Goal: Ask a question

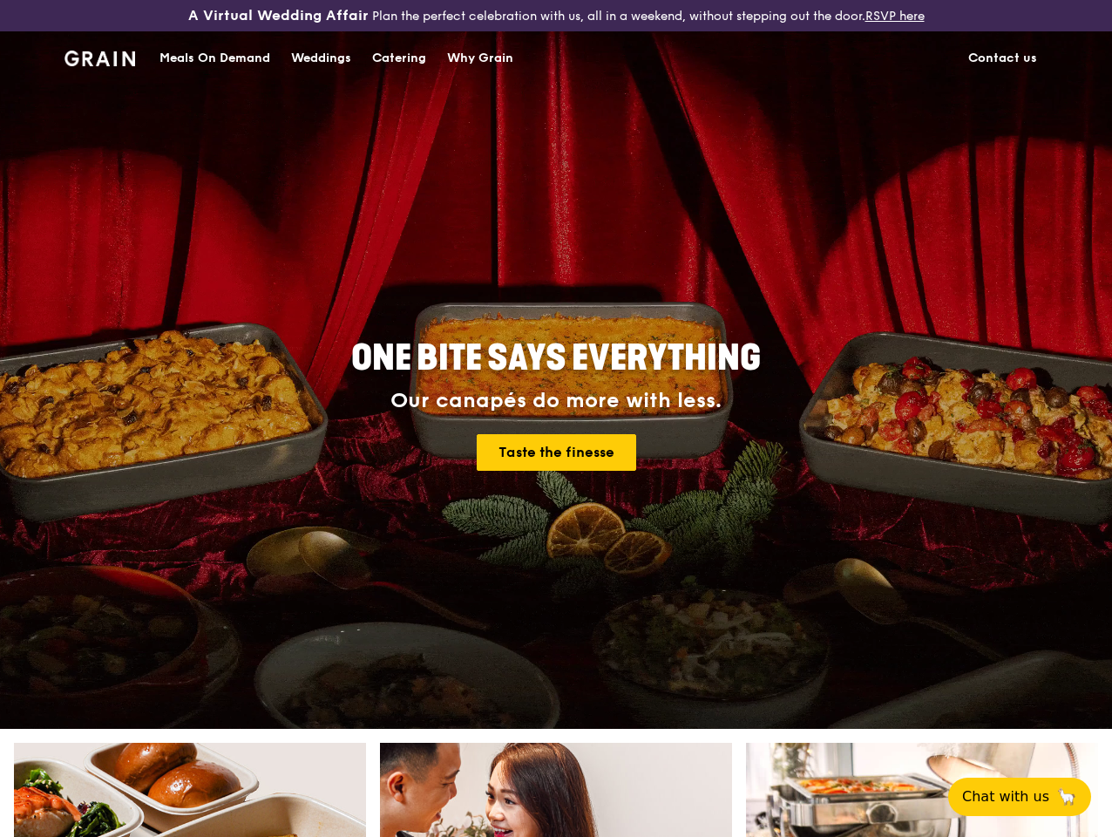
click at [556, 413] on div "Our canapés do more with less." at bounding box center [555, 401] width 627 height 24
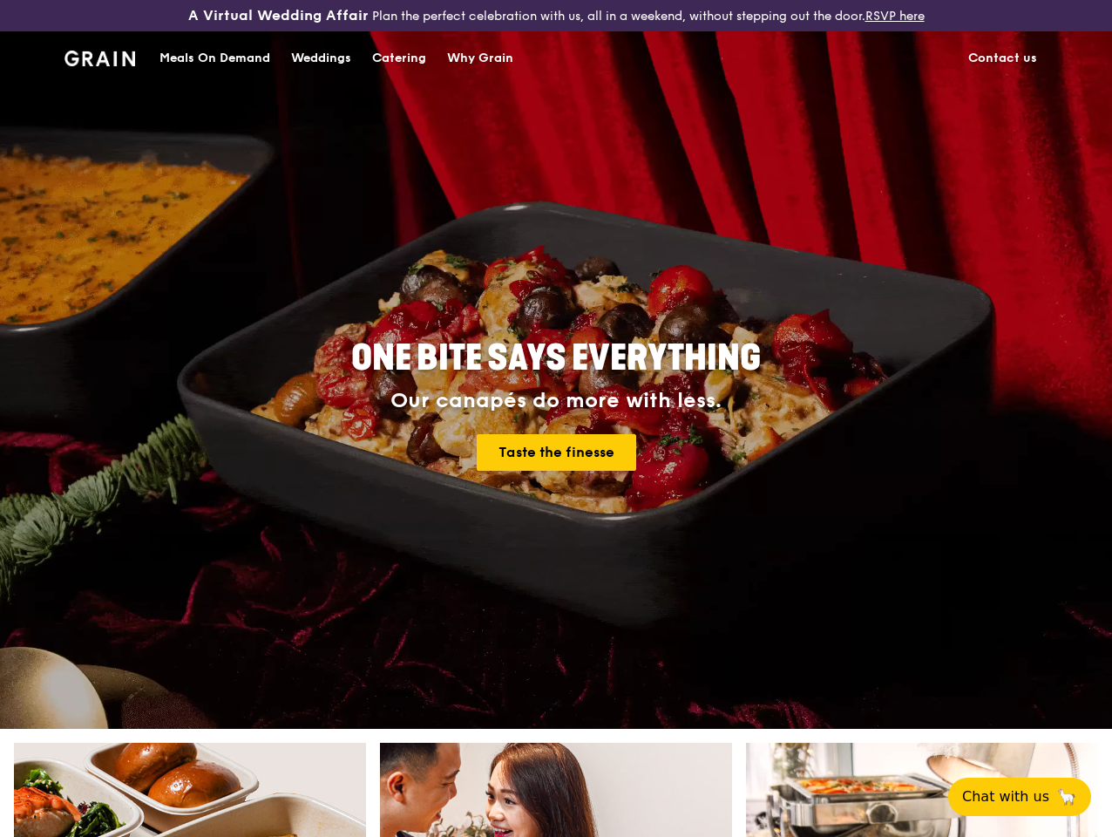
click at [214, 73] on div "Meals On Demand" at bounding box center [214, 58] width 111 height 52
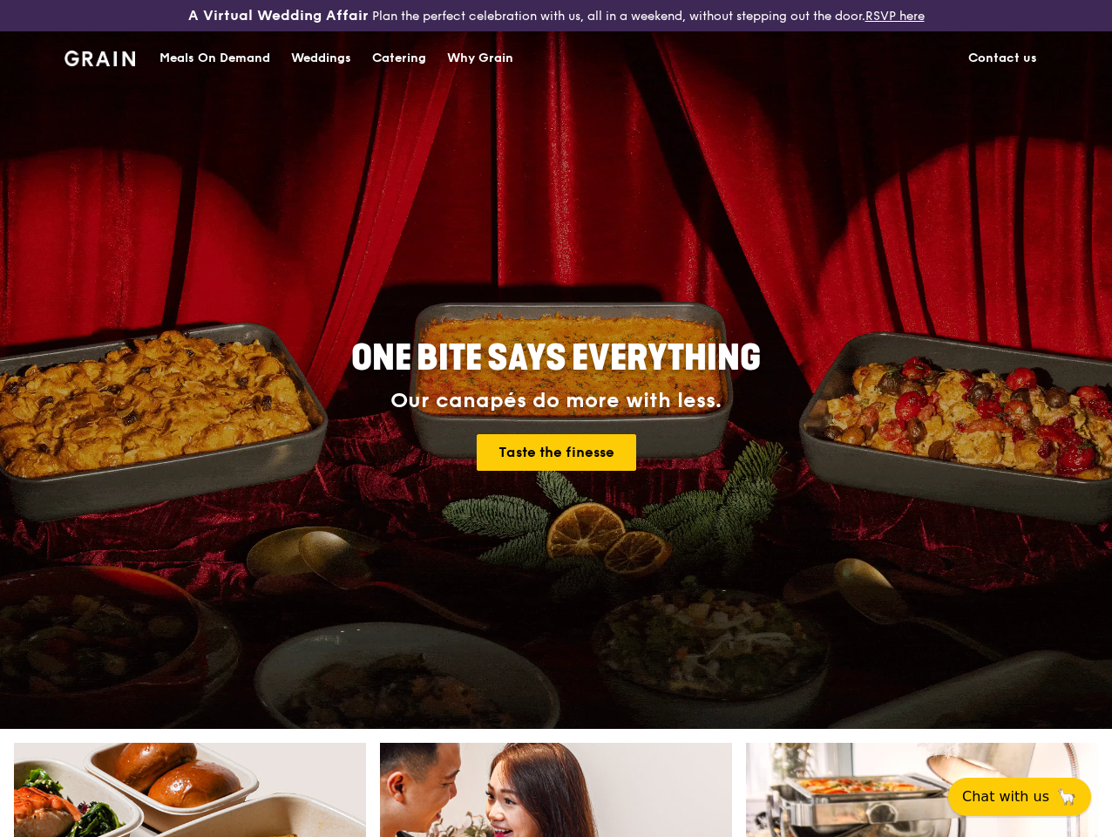
click at [1030, 797] on span "Chat with us" at bounding box center [1005, 796] width 87 height 21
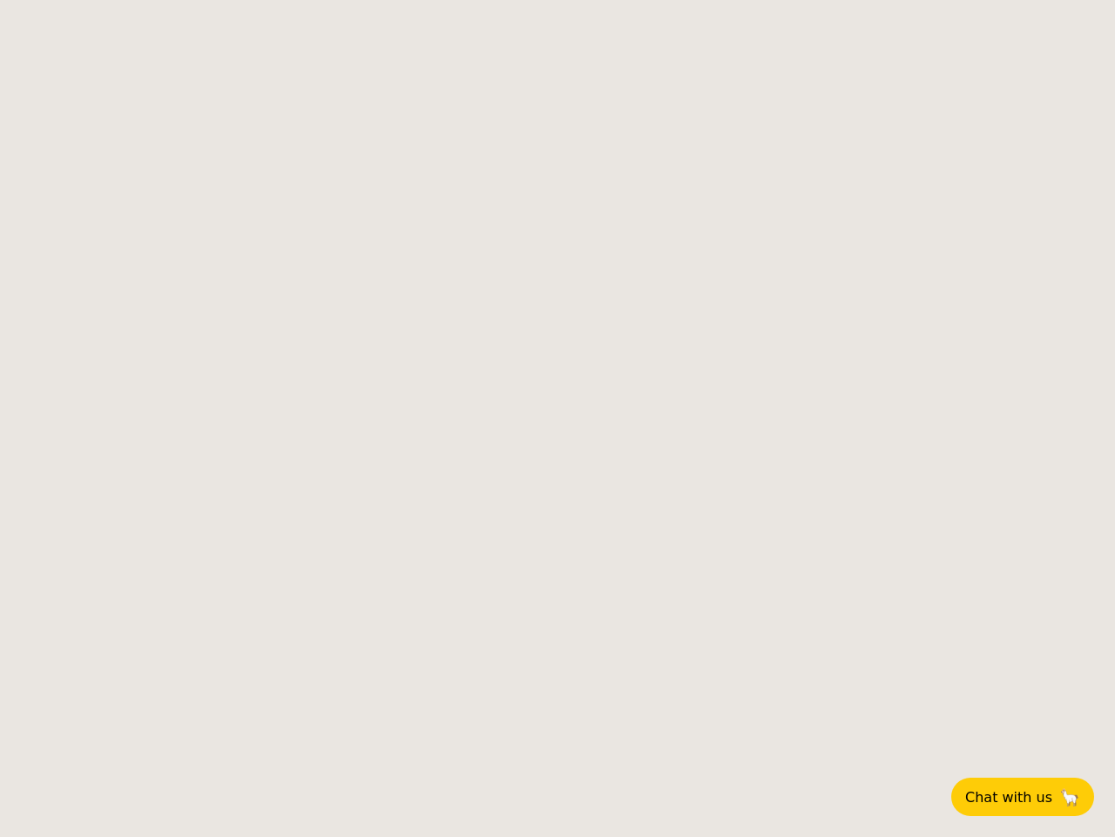
click at [558, 418] on body "Chat with us 🦙" at bounding box center [557, 418] width 1115 height 837
click at [1033, 797] on span "Chat with us" at bounding box center [1009, 797] width 87 height 17
